Goal: Task Accomplishment & Management: Manage account settings

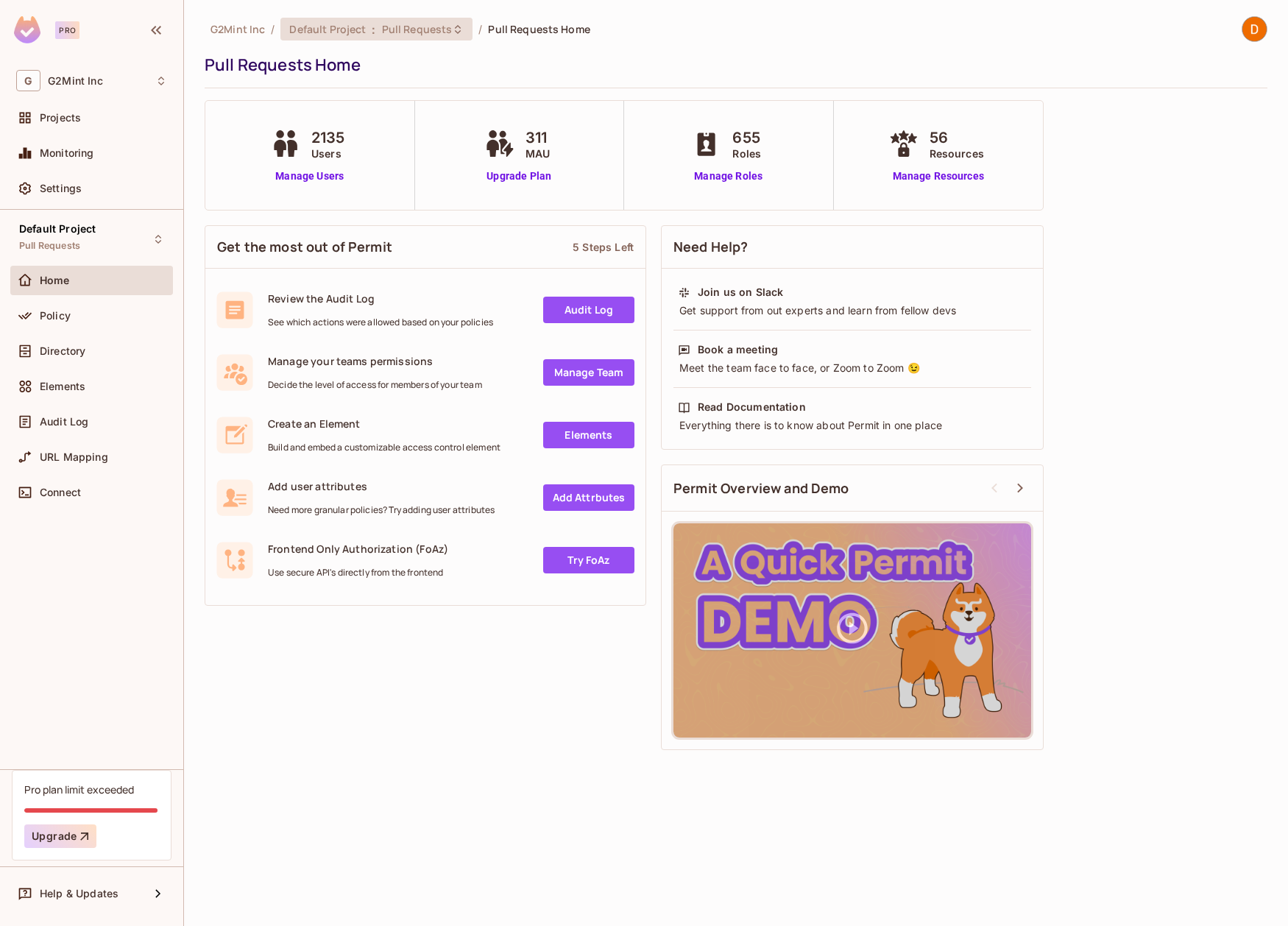
click at [361, 32] on span "Default Project" at bounding box center [327, 29] width 76 height 14
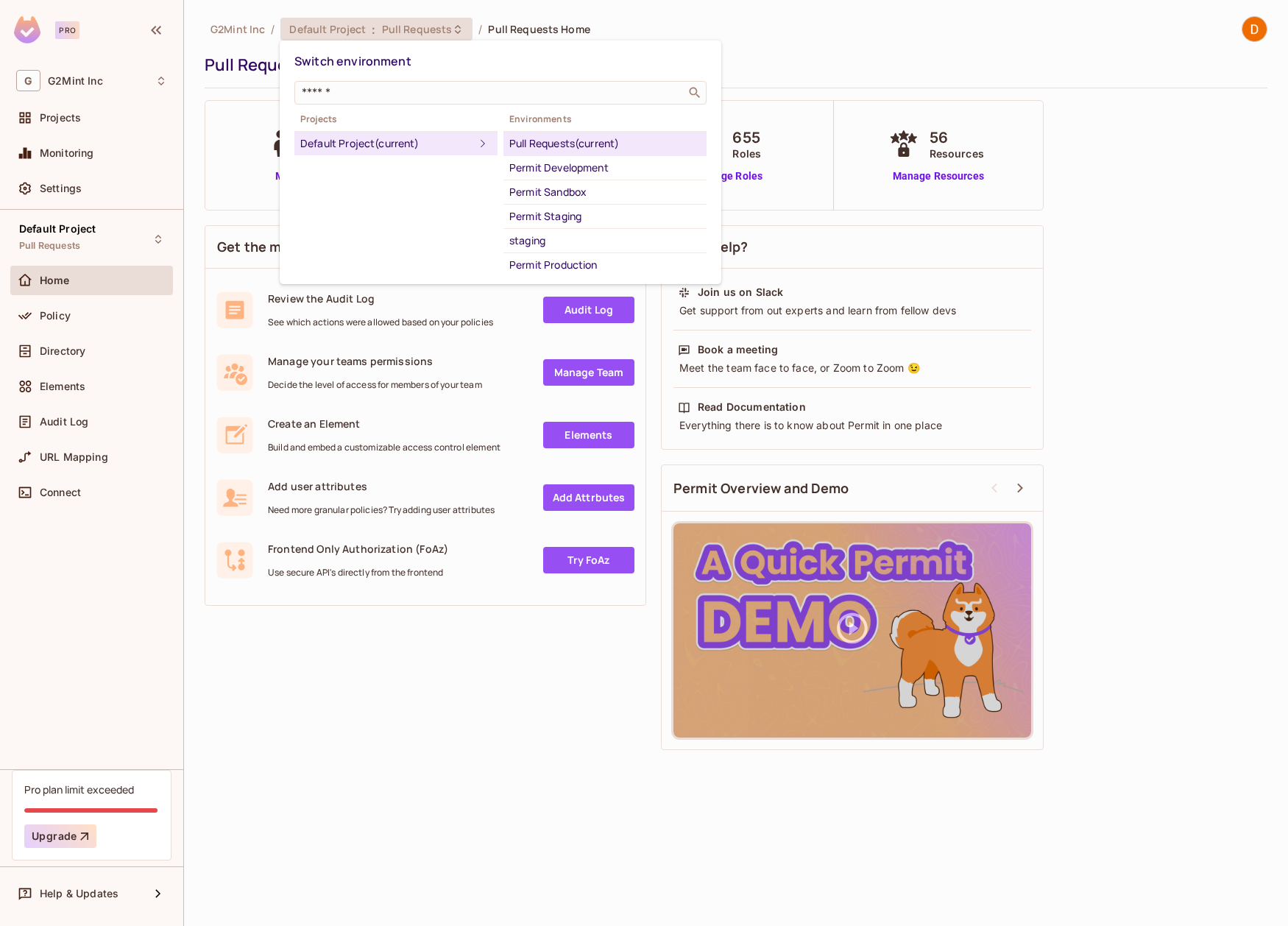
click at [565, 260] on div "Permit Production" at bounding box center [604, 265] width 191 height 17
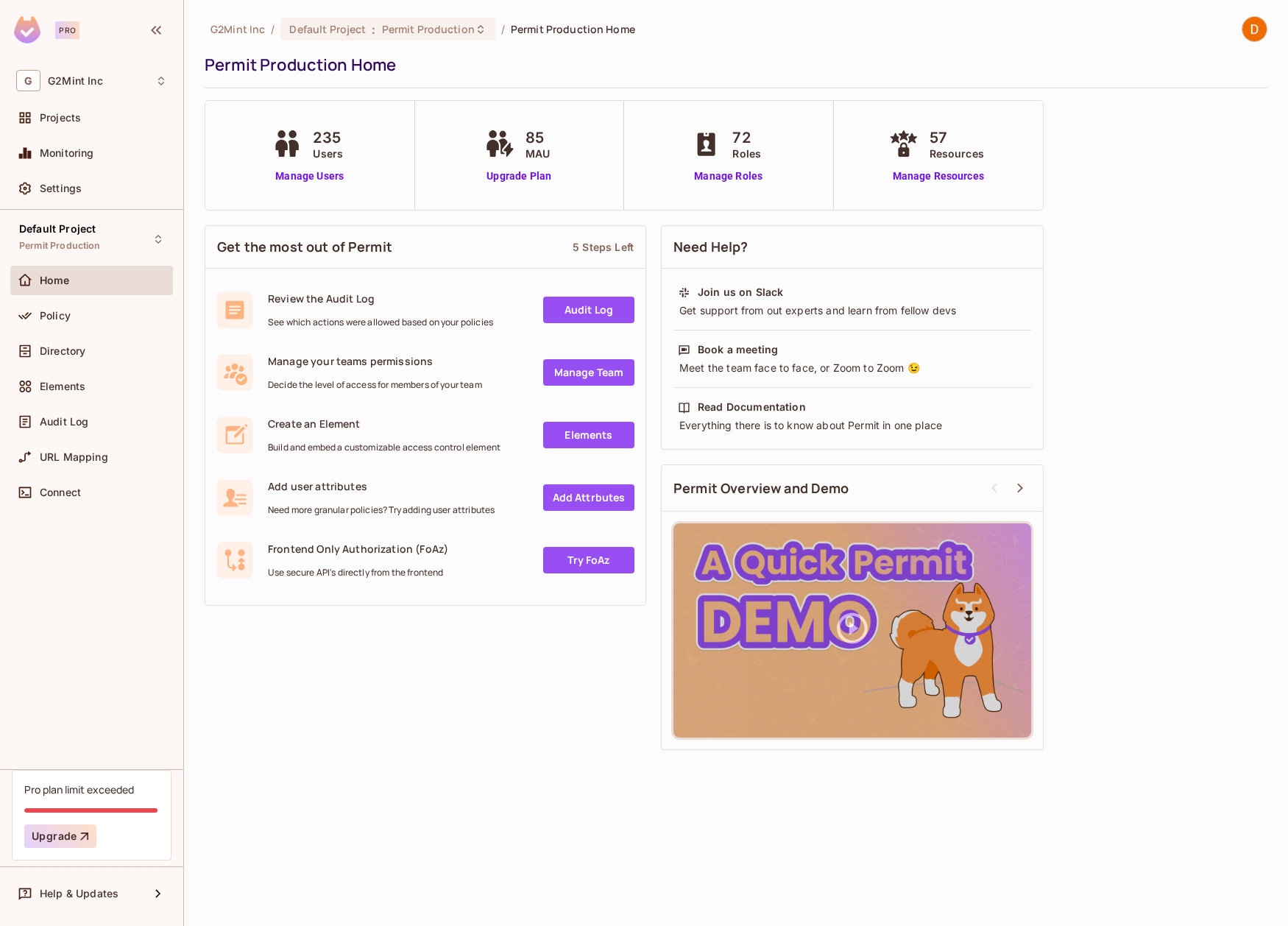
click at [313, 188] on div "235 Users Manage Users" at bounding box center [310, 155] width 210 height 109
click at [316, 173] on link "Manage Users" at bounding box center [310, 177] width 82 height 16
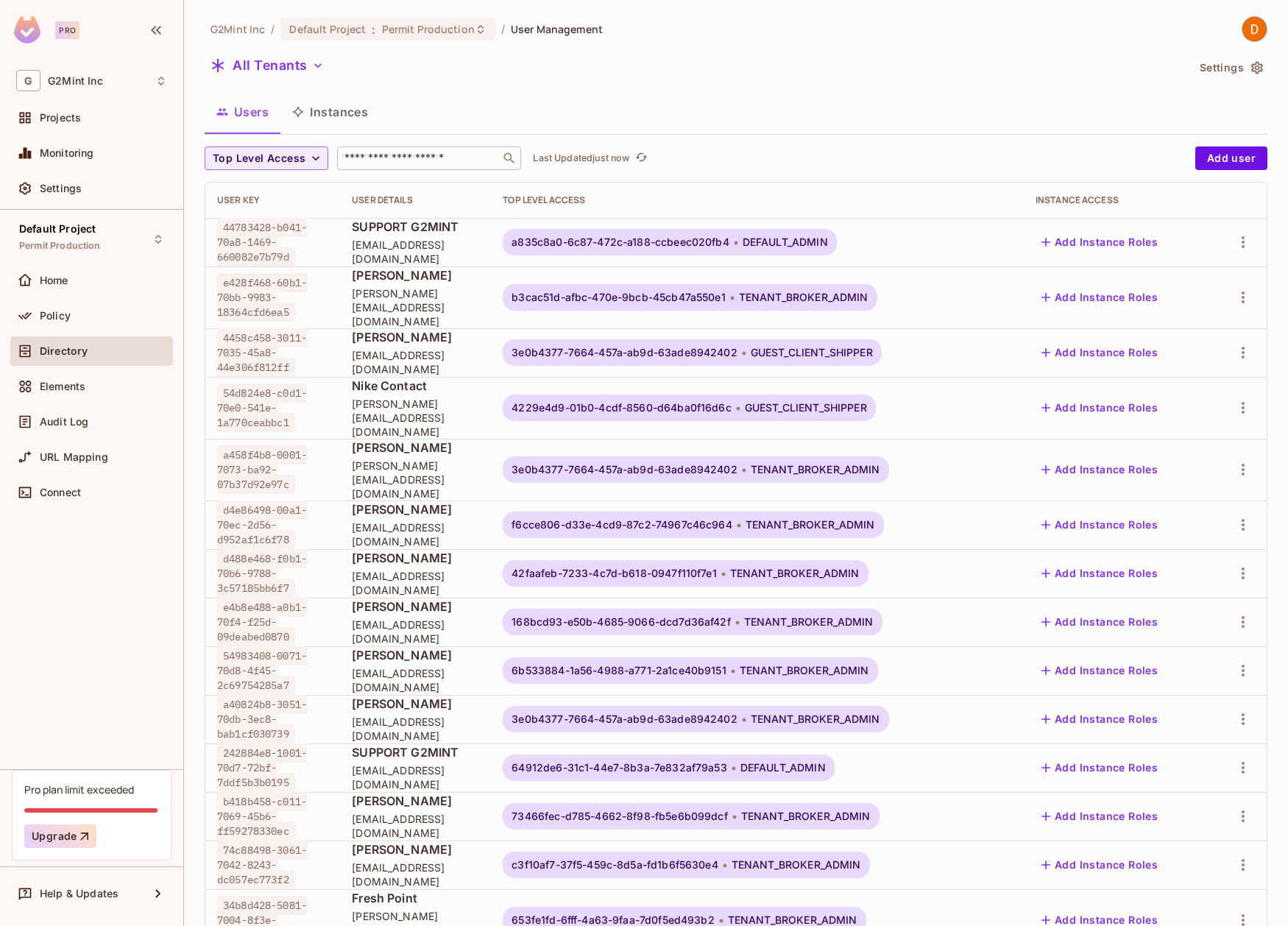
click at [440, 153] on input "text" at bounding box center [418, 158] width 154 height 15
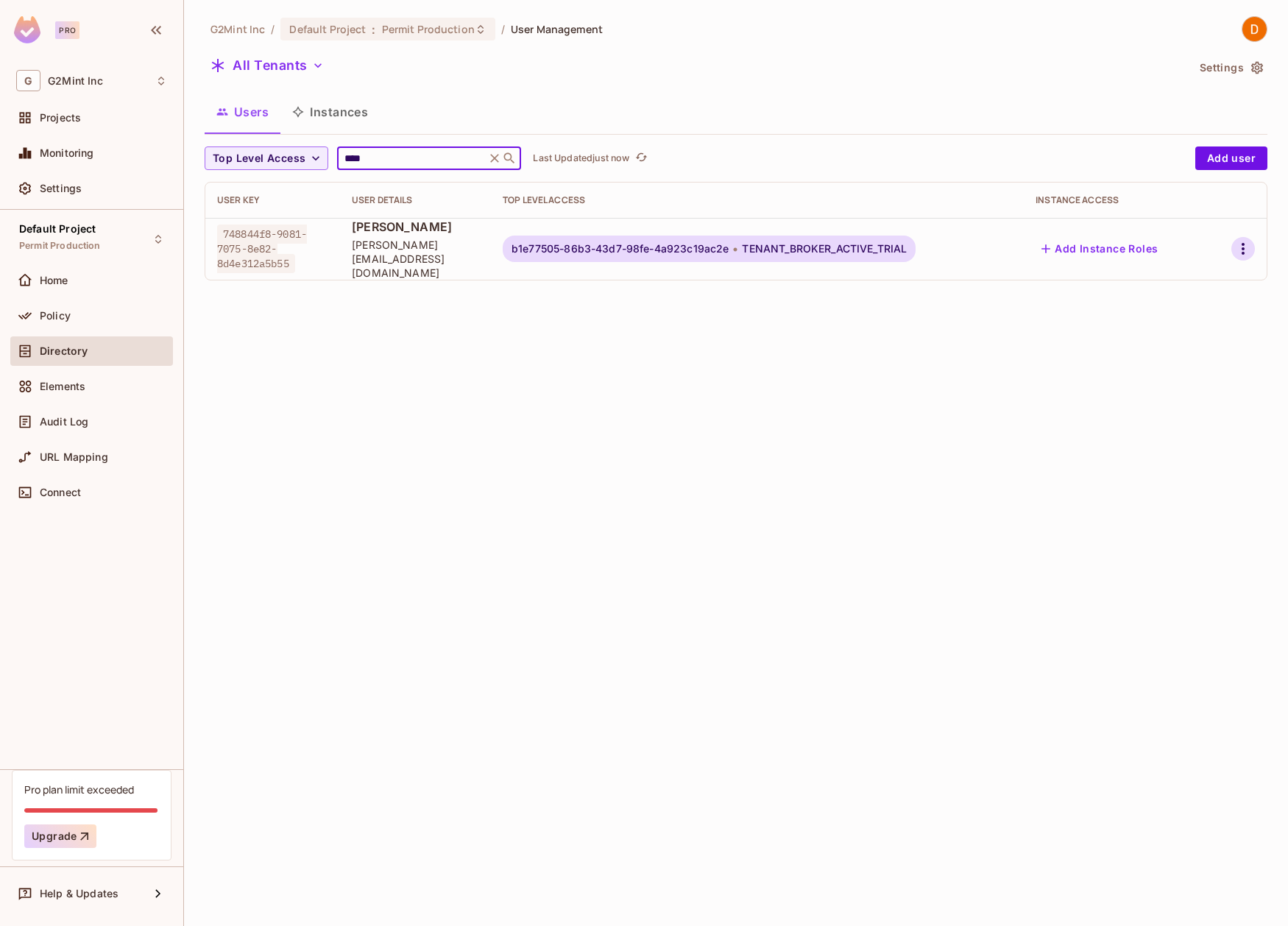
type input "****"
click at [1242, 240] on icon "button" at bounding box center [1242, 249] width 17 height 17
click at [1169, 273] on span "Edit" at bounding box center [1158, 276] width 28 height 24
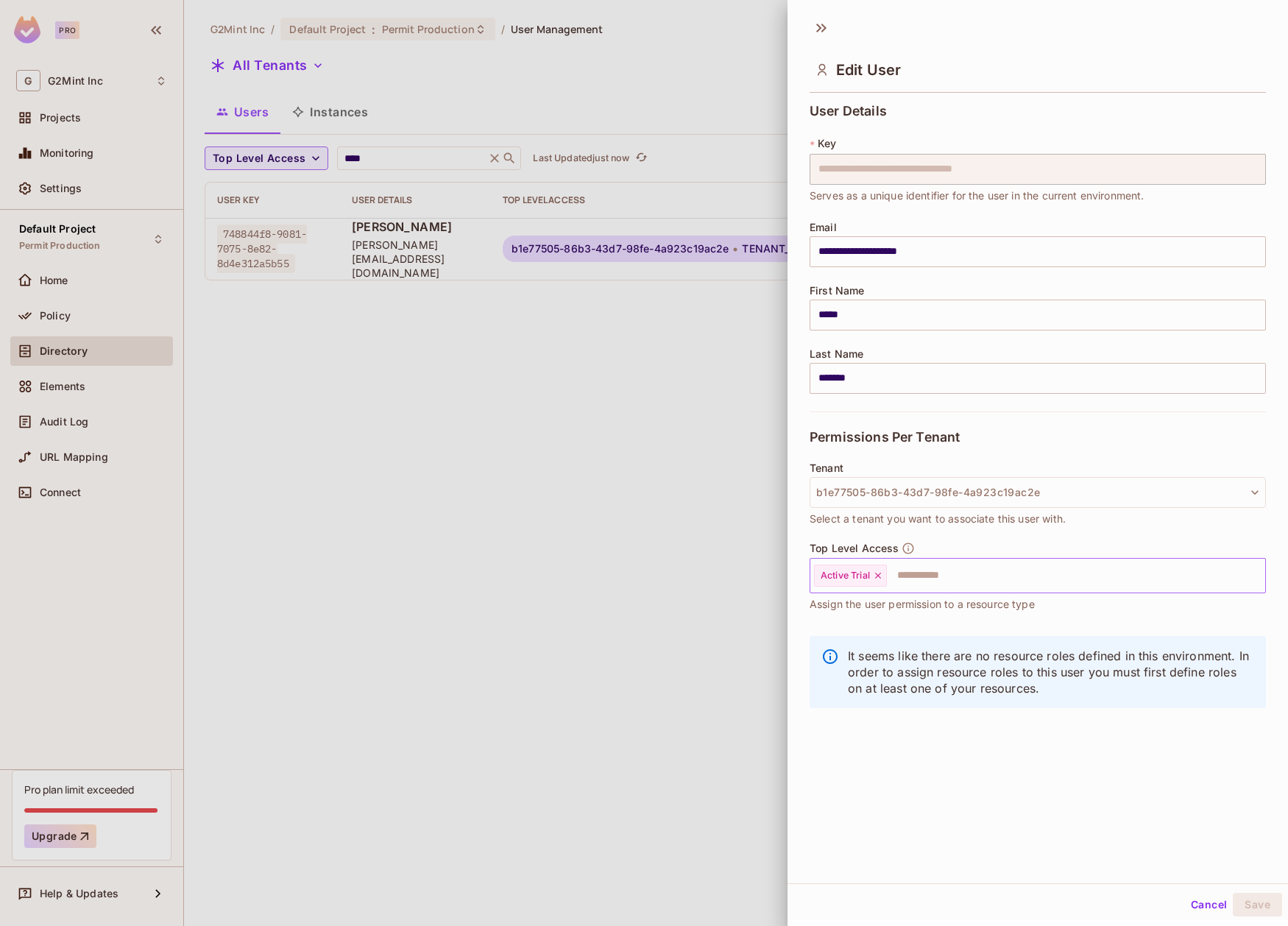
click at [879, 575] on div "Active Trial" at bounding box center [850, 575] width 72 height 22
click at [876, 575] on icon at bounding box center [878, 575] width 10 height 10
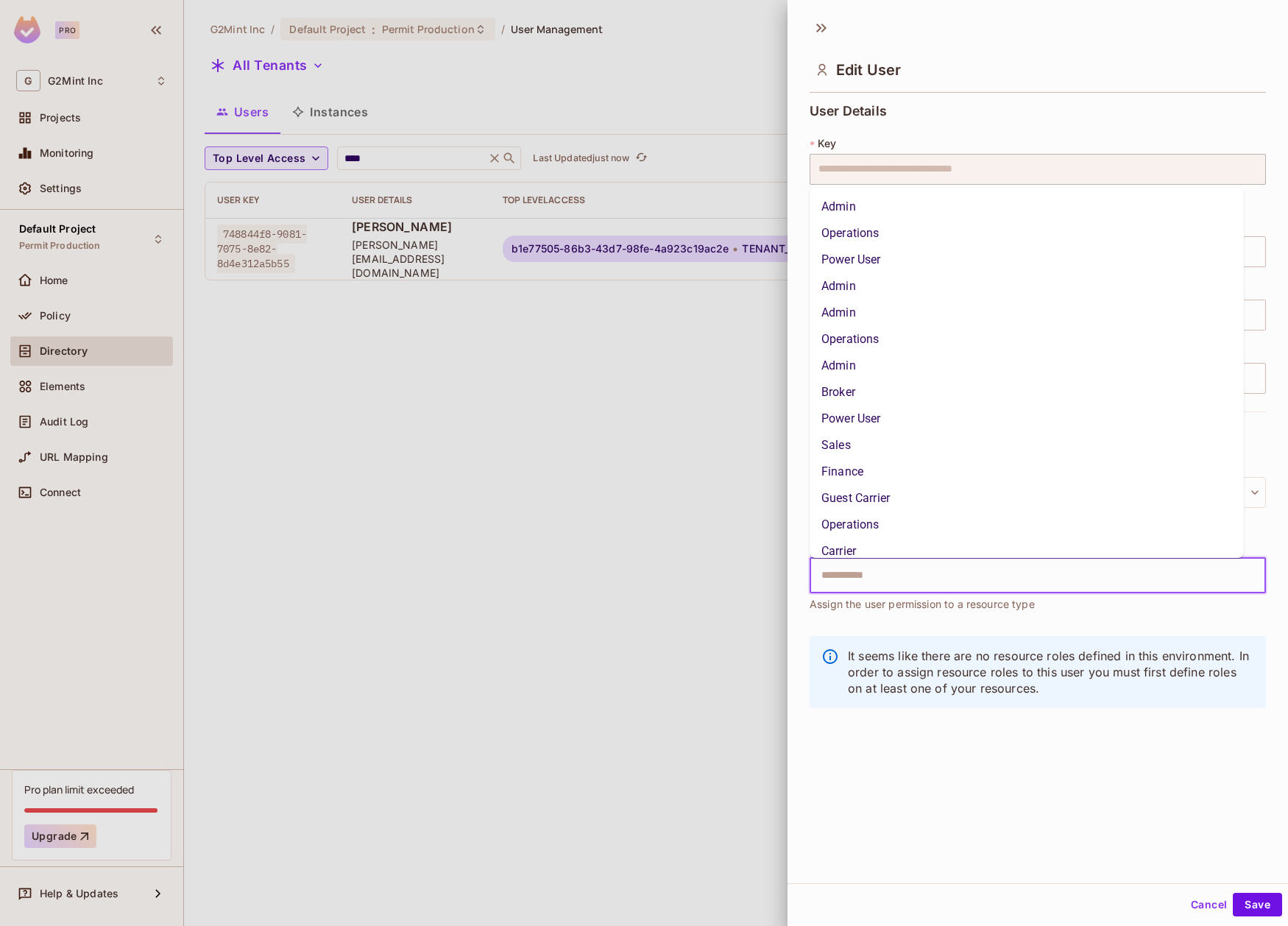
click at [910, 582] on input "text" at bounding box center [1024, 575] width 425 height 29
click at [955, 284] on li "Admin" at bounding box center [1026, 287] width 434 height 27
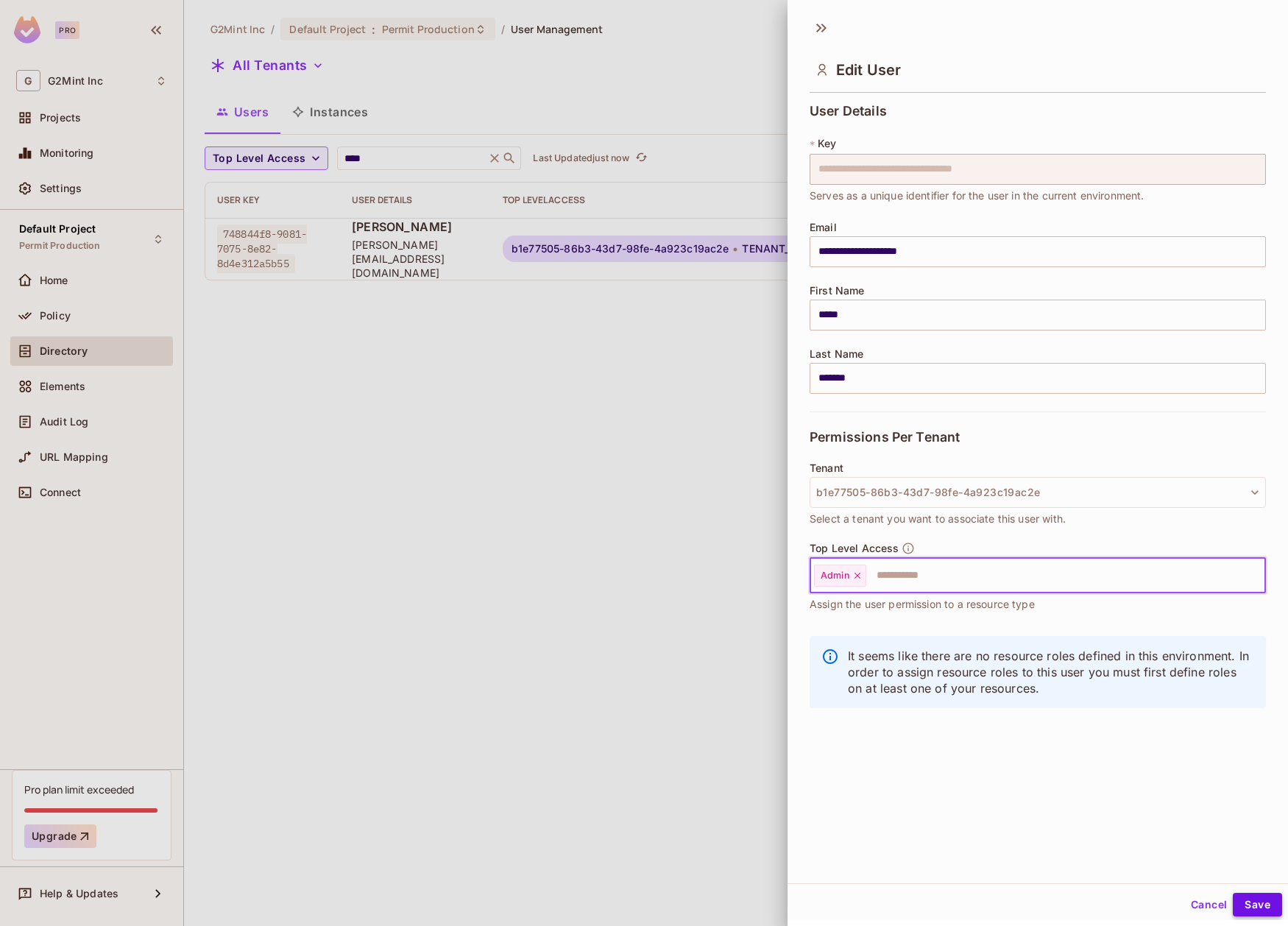
click at [1256, 909] on button "Save" at bounding box center [1257, 905] width 50 height 24
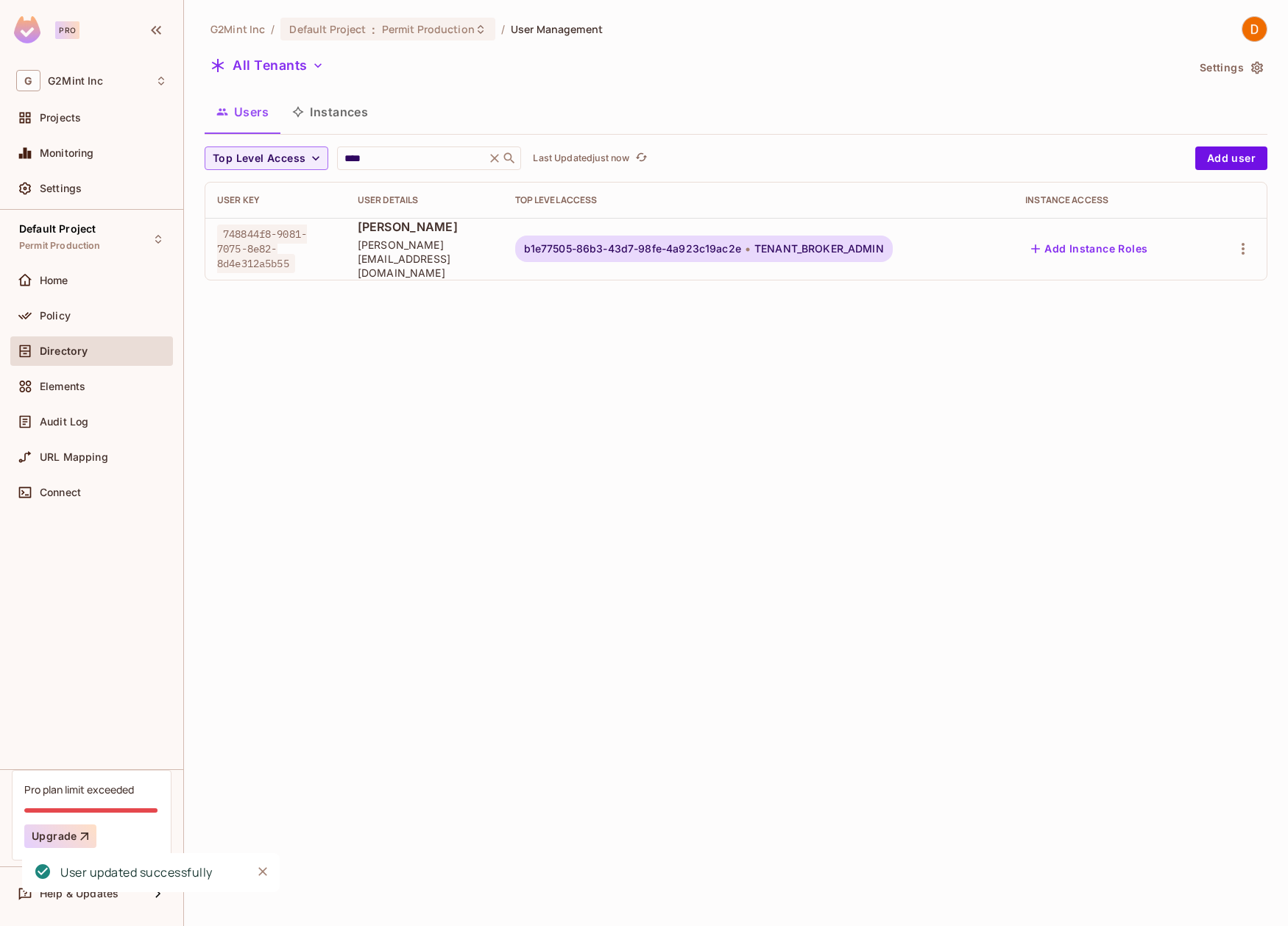
click at [745, 582] on div "G2Mint Inc / Default Project : Permit Production / User Management All Tenants …" at bounding box center [736, 463] width 1104 height 926
click at [121, 667] on div "Default Project Permit Production Home Policy Directory Elements Audit Log URL …" at bounding box center [91, 489] width 184 height 560
